Goal: Navigation & Orientation: Find specific page/section

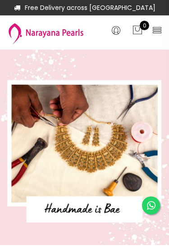
select select "INR"
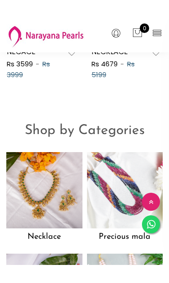
scroll to position [552, 0]
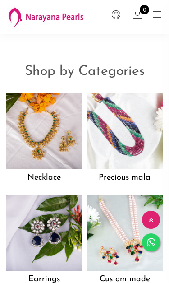
click at [133, 148] on img at bounding box center [125, 131] width 76 height 76
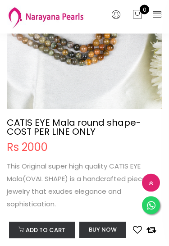
scroll to position [1346, 0]
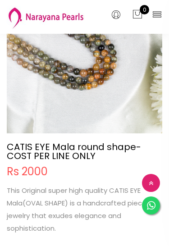
click at [157, 14] on icon at bounding box center [157, 14] width 10 height 10
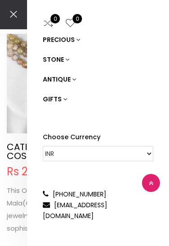
click at [16, 27] on button at bounding box center [13, 14] width 27 height 29
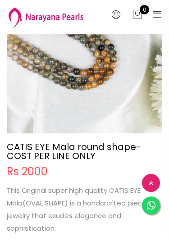
click at [159, 19] on icon at bounding box center [157, 14] width 10 height 10
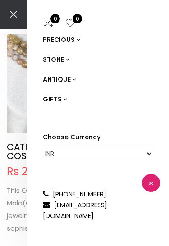
click at [63, 152] on select "CAD HKD GBP IDR INR JPY MYR USD MXN AUD" at bounding box center [98, 153] width 110 height 15
click at [76, 41] on icon at bounding box center [78, 40] width 4 height 6
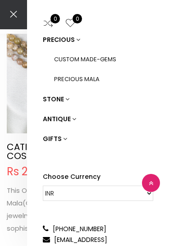
click at [74, 37] on link "PRECIOUS" at bounding box center [98, 40] width 110 height 20
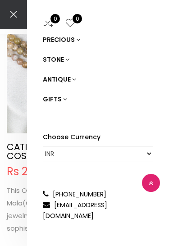
click at [69, 57] on link "STONE" at bounding box center [98, 60] width 110 height 20
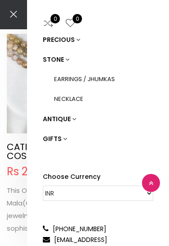
click at [65, 59] on icon at bounding box center [67, 59] width 4 height 6
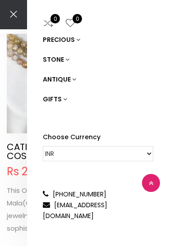
click at [2, 151] on div "0 0 PRECIOUS STONE ANTIQUE GIFTS Choose Currency CAD HKD GBP IDR INR JPY MYR US…" at bounding box center [84, 123] width 169 height 246
